Goal: Task Accomplishment & Management: Use online tool/utility

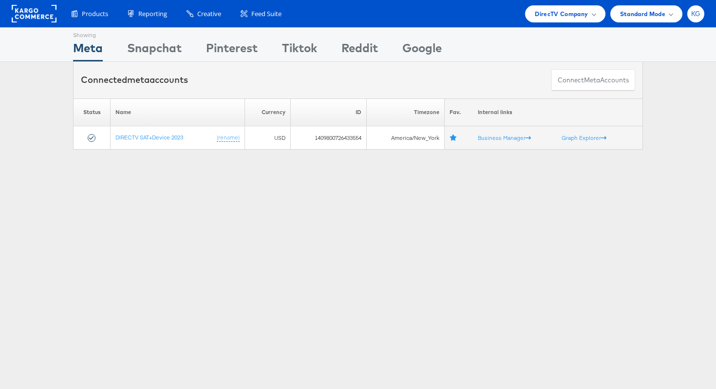
click at [688, 15] on div "KG" at bounding box center [695, 13] width 17 height 17
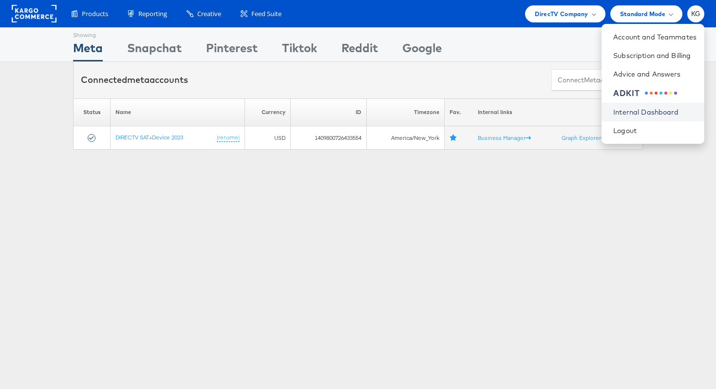
click at [651, 113] on link "Internal Dashboard" at bounding box center [654, 112] width 83 height 10
drag, startPoint x: 229, startPoint y: 297, endPoint x: 237, endPoint y: 286, distance: 13.4
click at [235, 287] on div "Showing Meta Showing Snapchat Showing Pinterest Showing Tiktok Showing Reddit S…" at bounding box center [358, 270] width 716 height 487
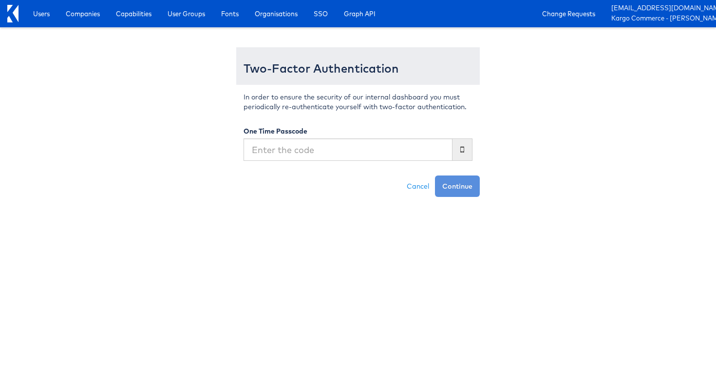
click at [284, 147] on input "text" at bounding box center [348, 149] width 209 height 22
type input "742578"
click at [466, 185] on button "Continue" at bounding box center [457, 185] width 45 height 21
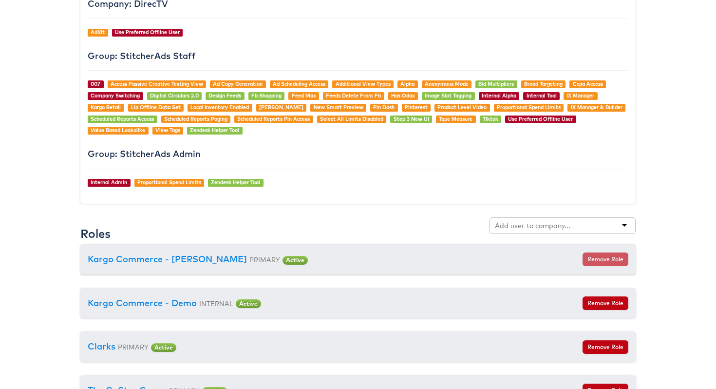
scroll to position [1002, 0]
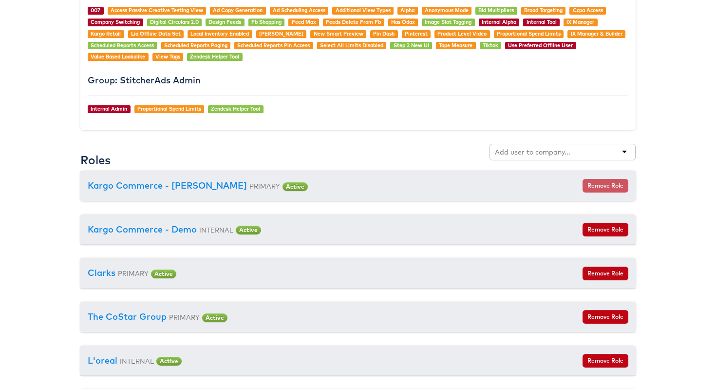
click at [546, 155] on input "text" at bounding box center [533, 152] width 77 height 10
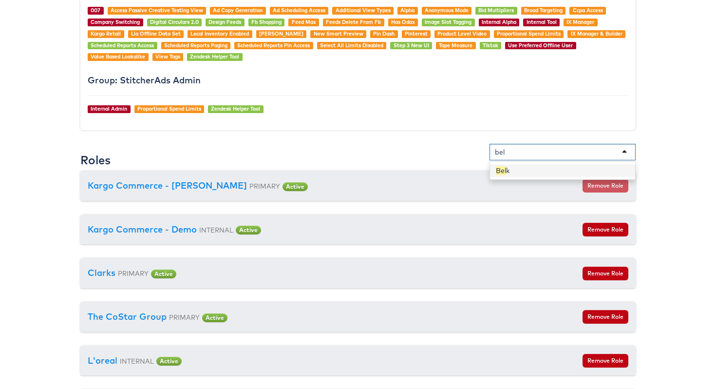
type input "belk"
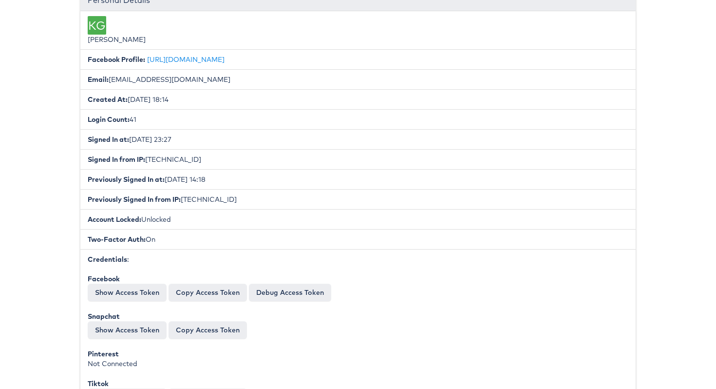
scroll to position [0, 0]
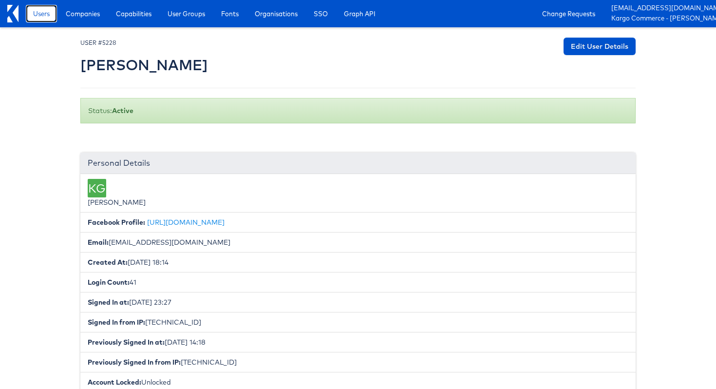
click at [46, 17] on span "Users" at bounding box center [41, 14] width 17 height 10
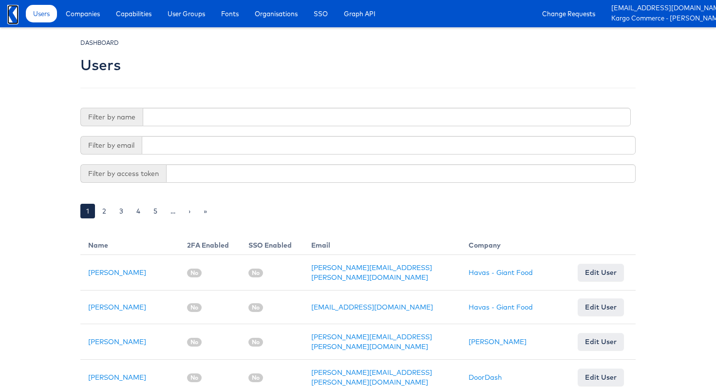
click at [17, 13] on icon at bounding box center [16, 13] width 6 height 17
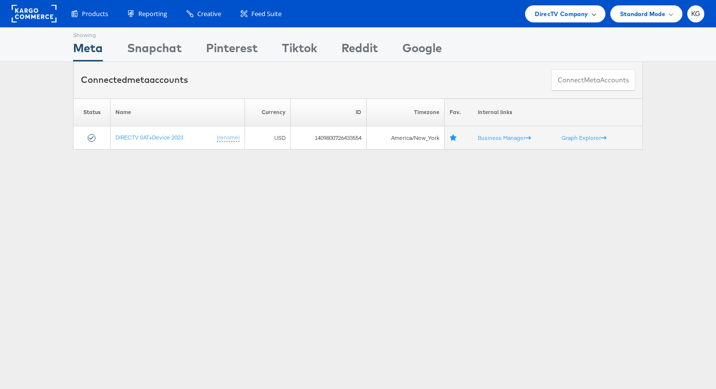
click at [586, 13] on span "DirecTV Company" at bounding box center [561, 14] width 53 height 10
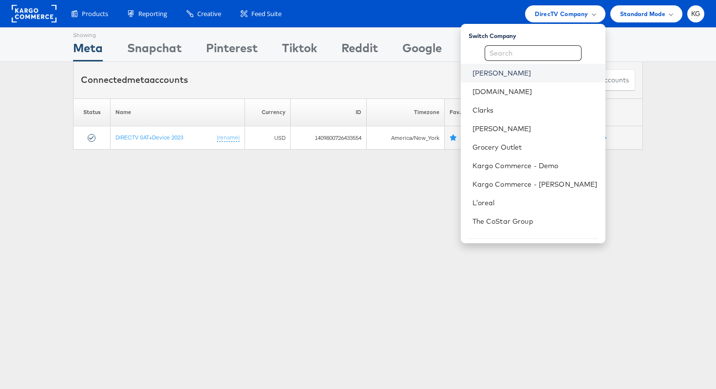
click at [517, 76] on link "[PERSON_NAME]" at bounding box center [535, 73] width 125 height 10
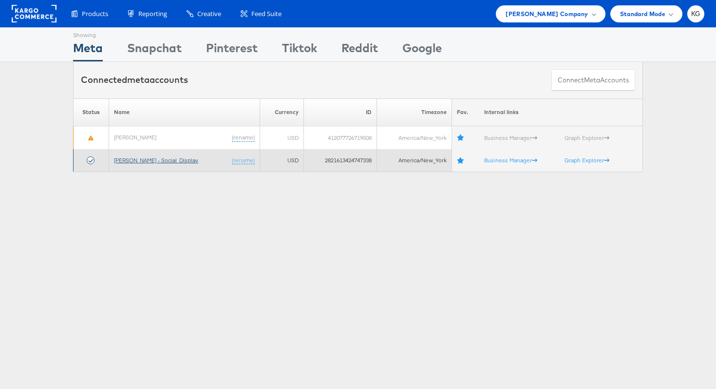
click at [157, 162] on link "Belk - Social_Display" at bounding box center [156, 159] width 84 height 7
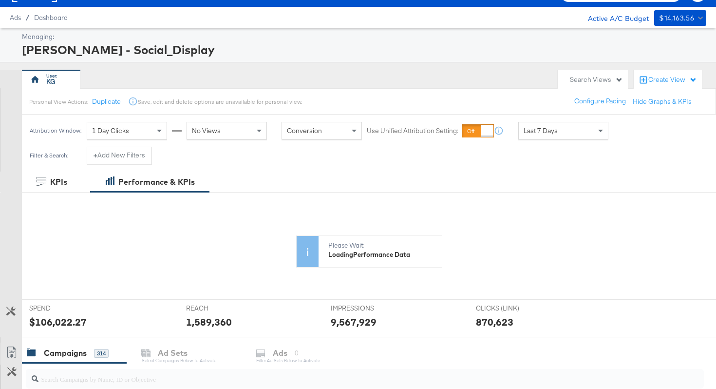
scroll to position [34, 0]
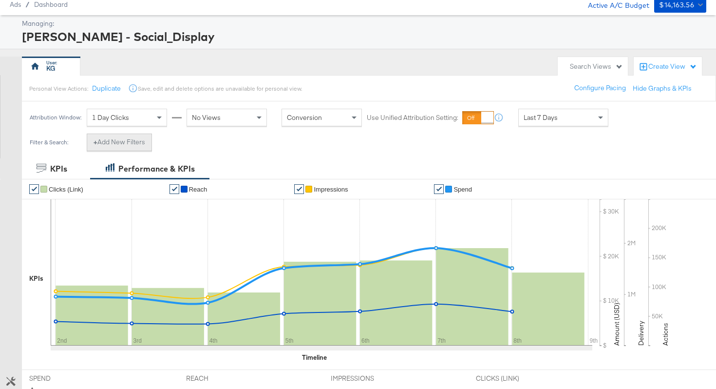
click at [126, 140] on button "+ Add New Filters" at bounding box center [119, 142] width 65 height 18
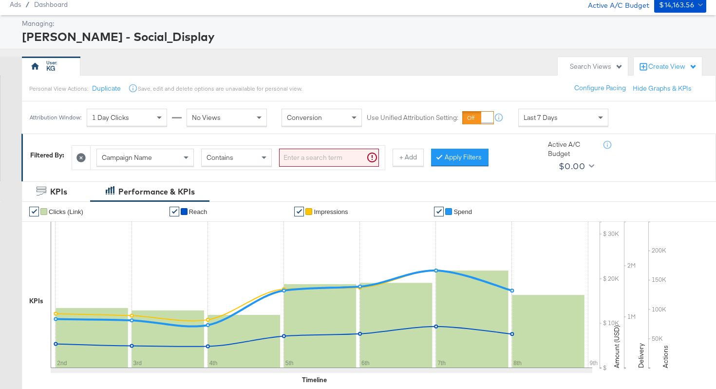
click at [152, 160] on span "Campaign Name" at bounding box center [127, 157] width 50 height 9
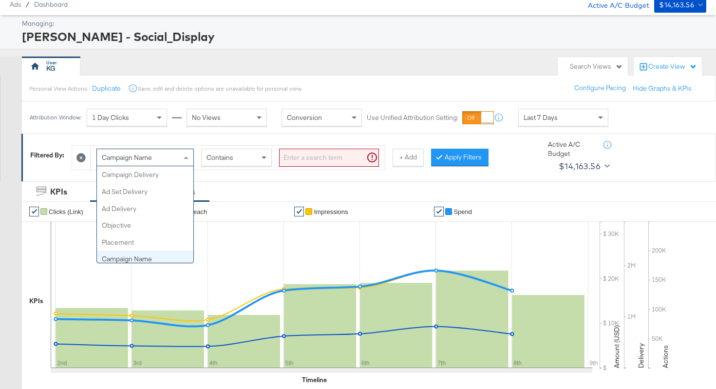
scroll to position [84, 0]
type input "ad"
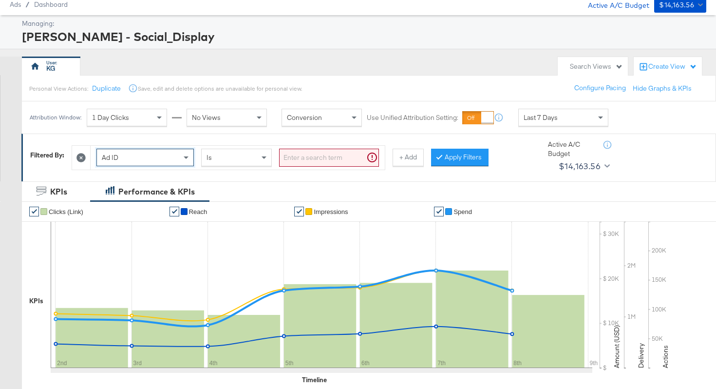
drag, startPoint x: 147, startPoint y: 188, endPoint x: 177, endPoint y: 182, distance: 30.8
click at [319, 158] on input "search" at bounding box center [329, 158] width 100 height 18
paste input "120231944840700171"
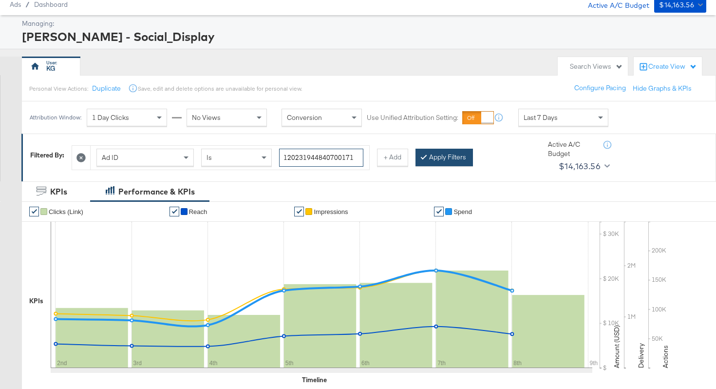
type input "120231944840700171"
click at [441, 159] on button "Apply Filters" at bounding box center [444, 158] width 57 height 18
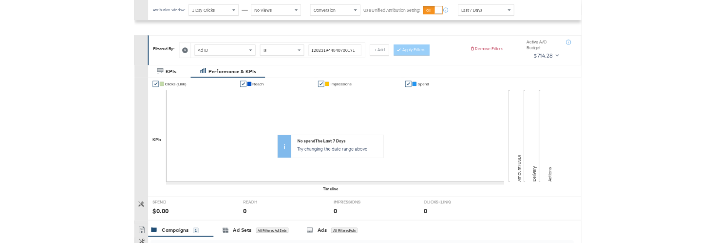
scroll to position [308, 0]
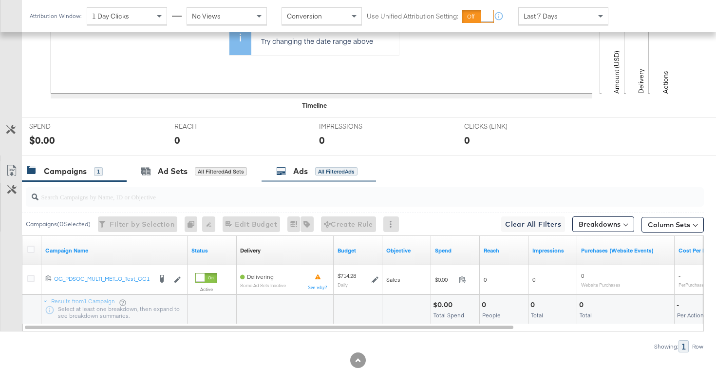
click at [303, 172] on div "Ads" at bounding box center [300, 171] width 15 height 11
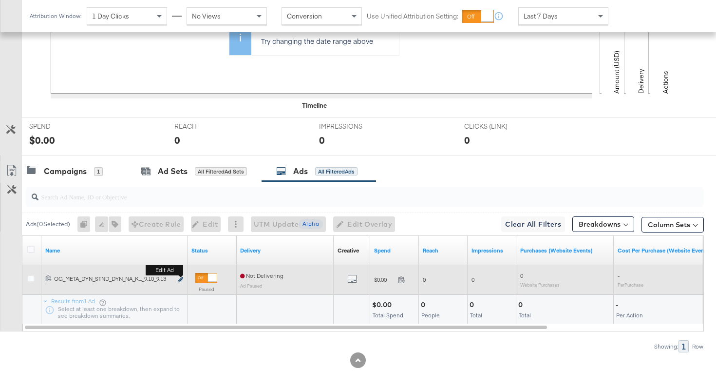
click at [181, 279] on icon "link" at bounding box center [180, 279] width 5 height 5
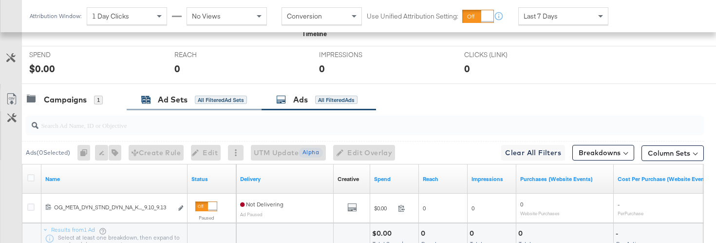
scroll to position [460, 0]
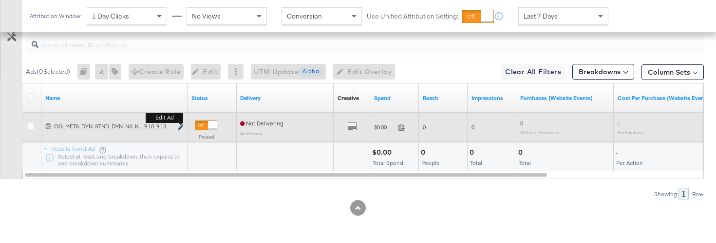
click at [182, 127] on icon "link" at bounding box center [180, 126] width 5 height 5
click at [181, 126] on icon "link" at bounding box center [180, 126] width 5 height 5
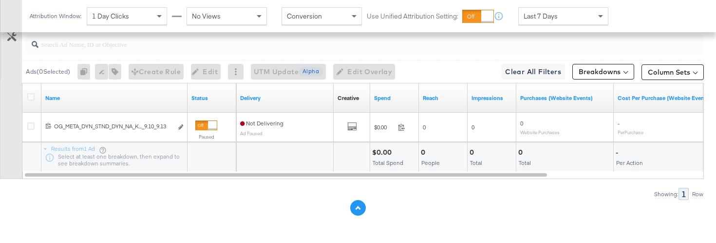
click at [359, 208] on icon at bounding box center [357, 208] width 5 height 5
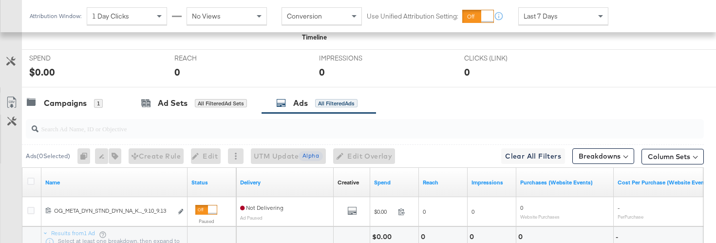
scroll to position [418, 0]
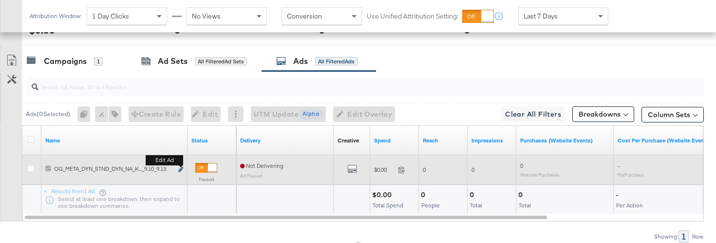
click at [182, 171] on icon "link" at bounding box center [180, 169] width 5 height 5
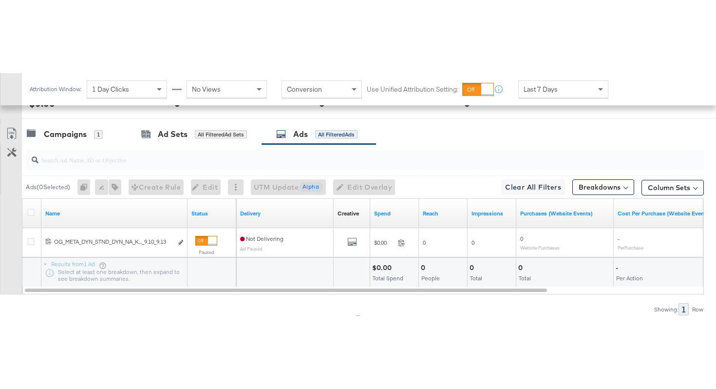
scroll to position [314, 0]
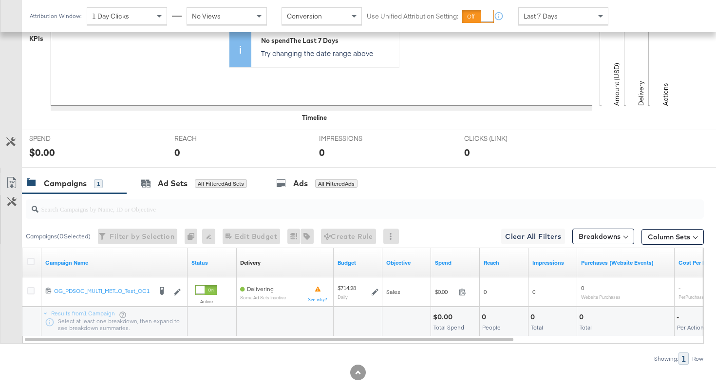
scroll to position [314, 0]
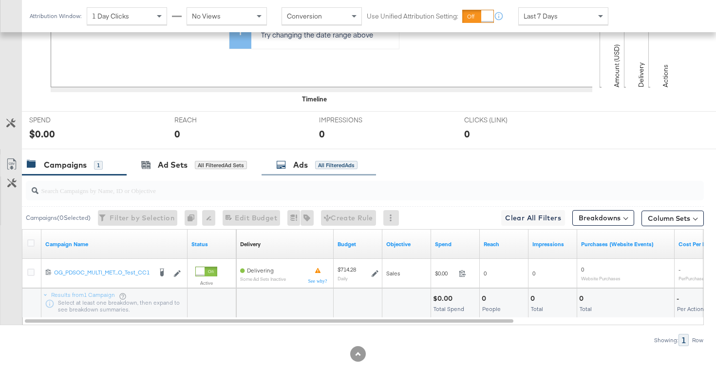
click at [290, 161] on div "Ads All Filtered Ads" at bounding box center [316, 164] width 81 height 11
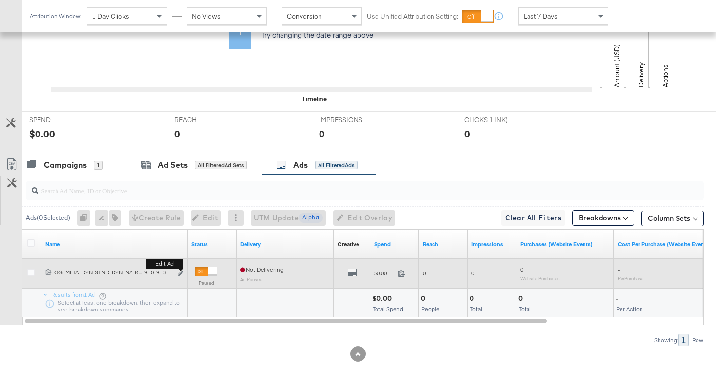
click at [183, 272] on button "Edit ad" at bounding box center [181, 273] width 6 height 10
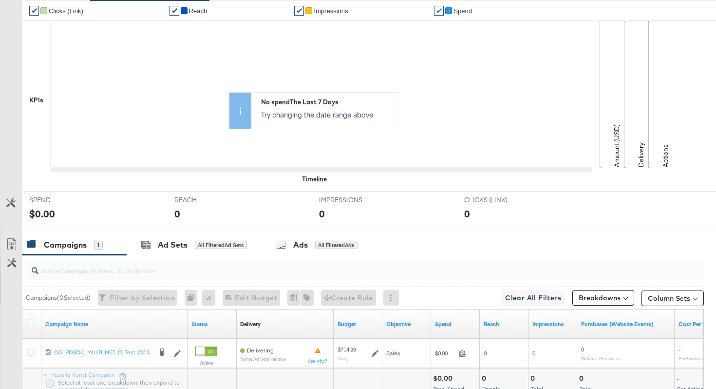
scroll to position [314, 0]
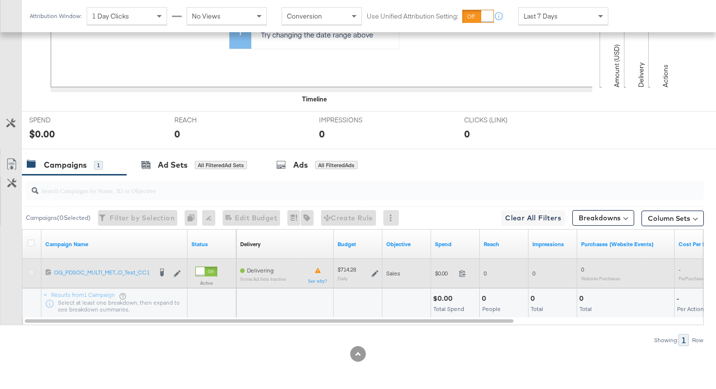
click at [32, 272] on icon at bounding box center [30, 271] width 7 height 7
click at [0, 0] on input "checkbox" at bounding box center [0, 0] width 0 height 0
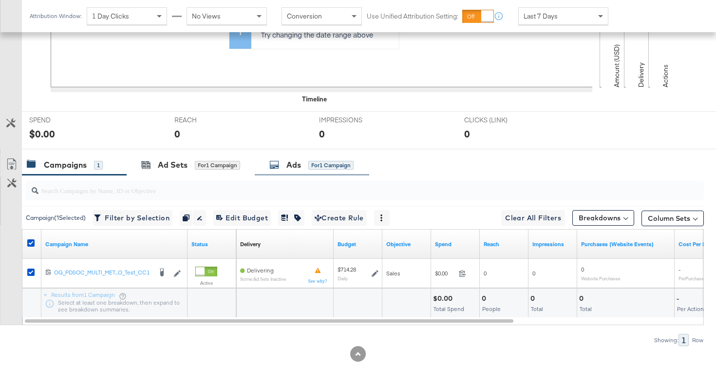
click at [286, 162] on div "Ads for 1 Campaign" at bounding box center [311, 164] width 84 height 11
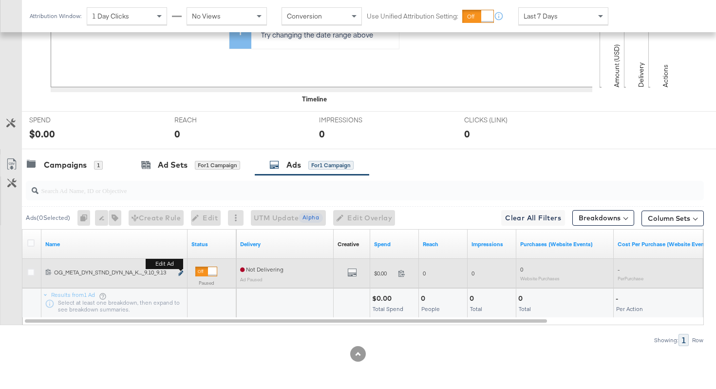
click at [180, 272] on icon "link" at bounding box center [180, 272] width 5 height 5
click at [179, 273] on icon "link" at bounding box center [180, 272] width 5 height 5
drag, startPoint x: 357, startPoint y: 276, endPoint x: 352, endPoint y: 277, distance: 4.9
click at [356, 276] on icon "default" at bounding box center [352, 272] width 10 height 10
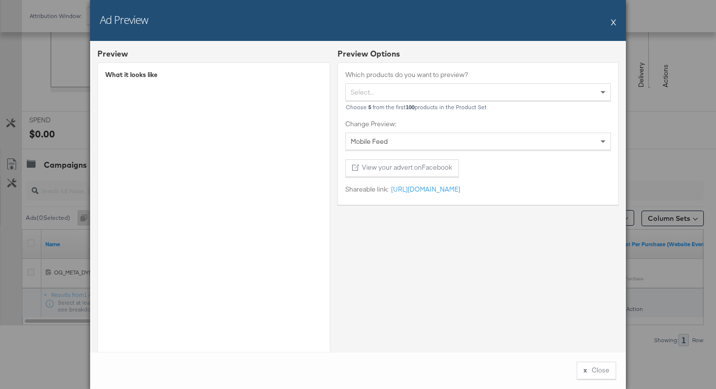
click at [613, 22] on button "X" at bounding box center [613, 21] width 5 height 19
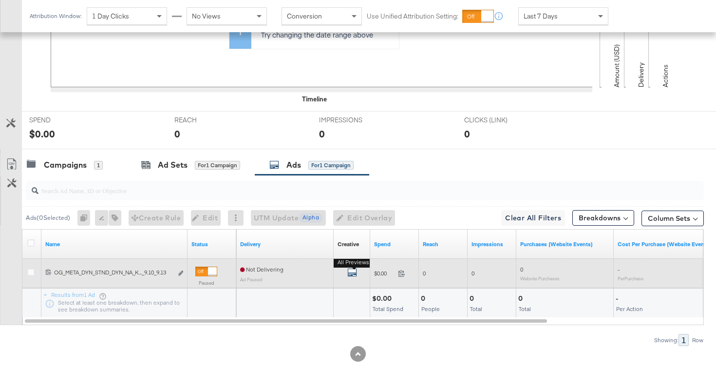
click at [347, 270] on icon "default" at bounding box center [352, 272] width 10 height 10
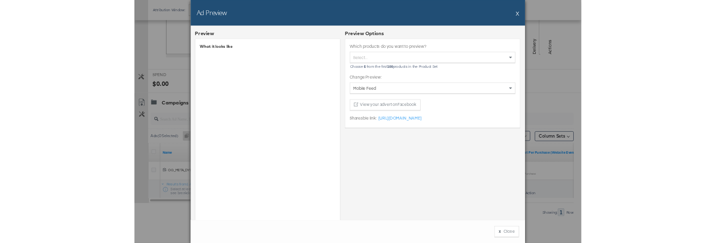
scroll to position [75, 0]
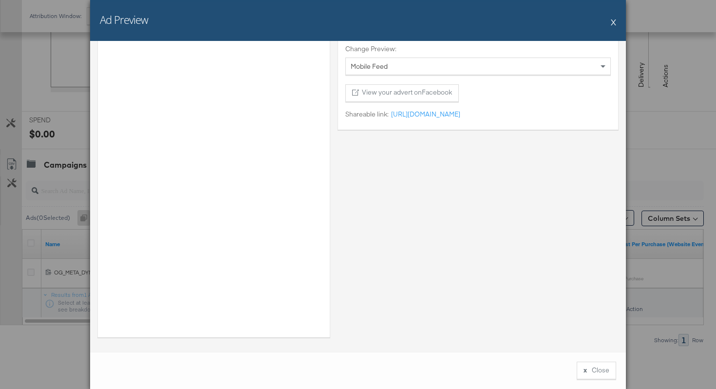
click at [612, 24] on button "X" at bounding box center [613, 21] width 5 height 19
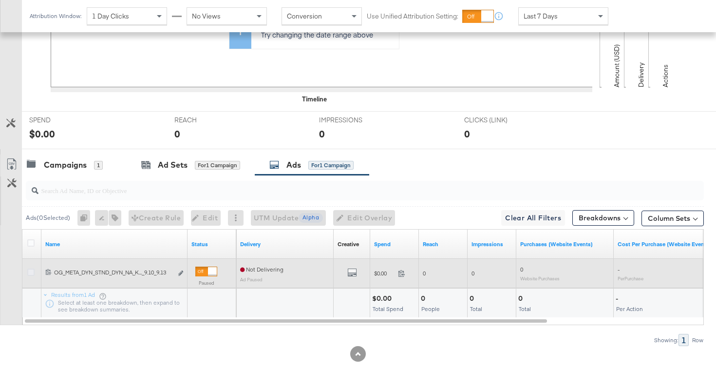
click at [32, 272] on icon at bounding box center [30, 271] width 7 height 7
click at [0, 0] on input "checkbox" at bounding box center [0, 0] width 0 height 0
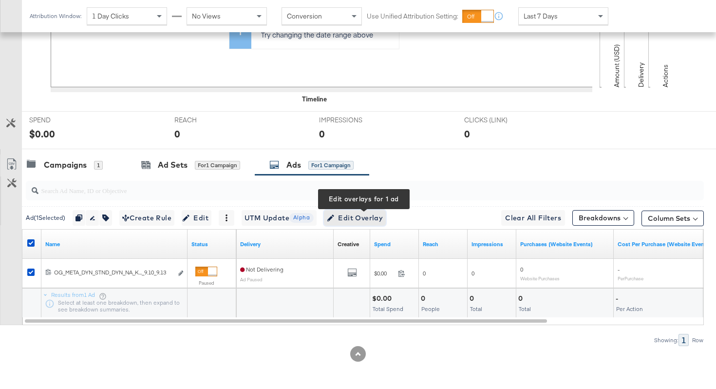
click at [376, 217] on span "Edit Overlay Edit overlays for 1 ad" at bounding box center [355, 218] width 56 height 12
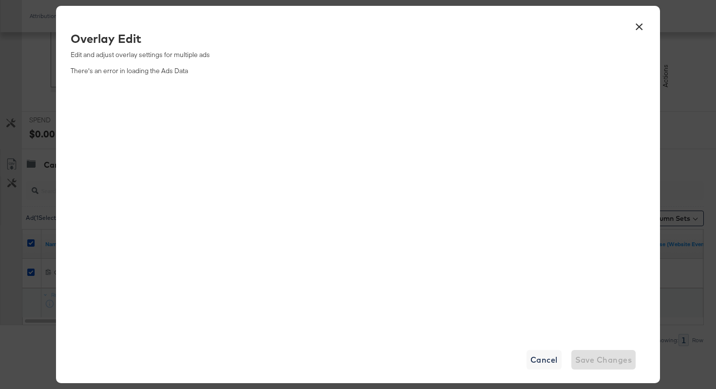
click at [644, 23] on button "×" at bounding box center [639, 25] width 18 height 18
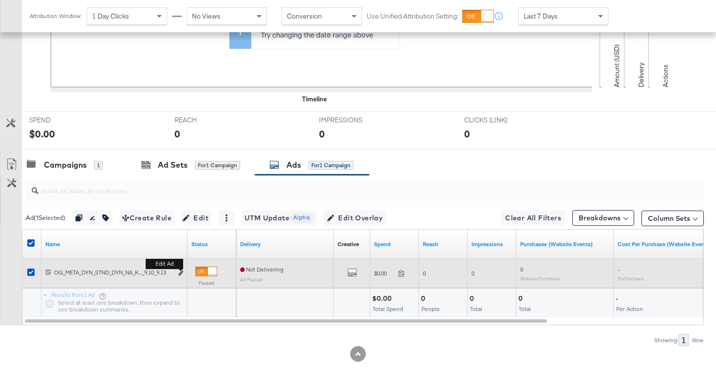
click at [180, 272] on icon "link" at bounding box center [180, 272] width 5 height 5
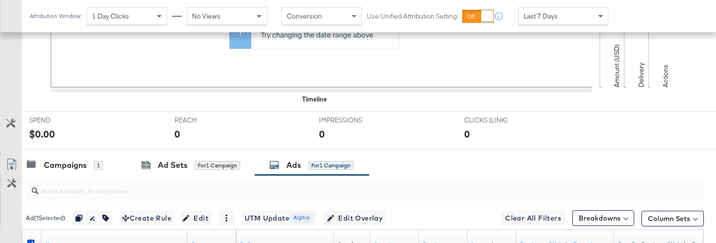
drag, startPoint x: 298, startPoint y: 364, endPoint x: 619, endPoint y: 240, distance: 344.4
click at [0, 0] on div "Attribution Window: 1 Day Clicks No Views Conversion Use Unified Attribution Se…" at bounding box center [358, 105] width 716 height 568
